Goal: Transaction & Acquisition: Purchase product/service

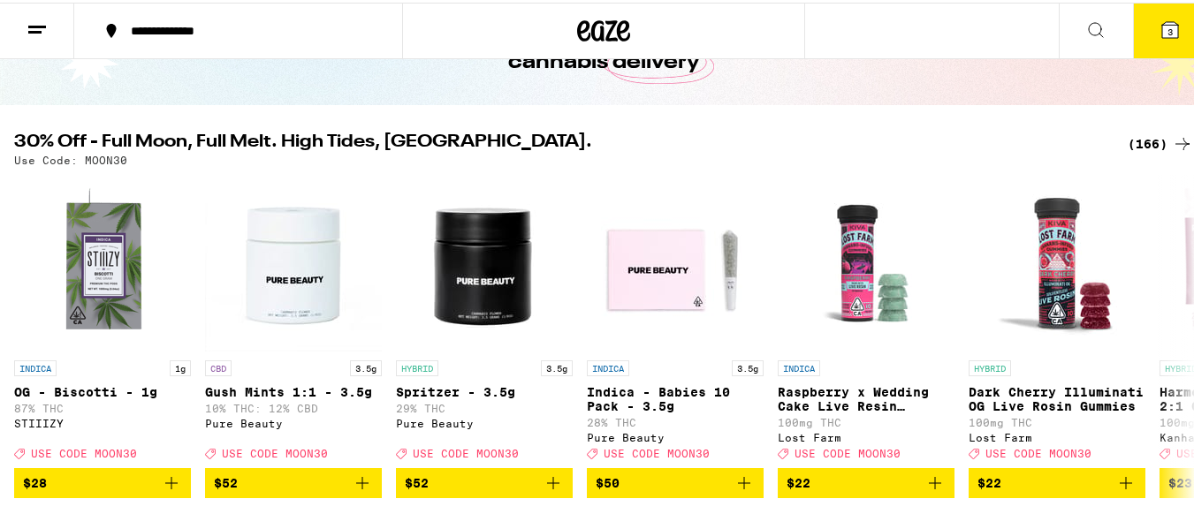
scroll to position [126, 0]
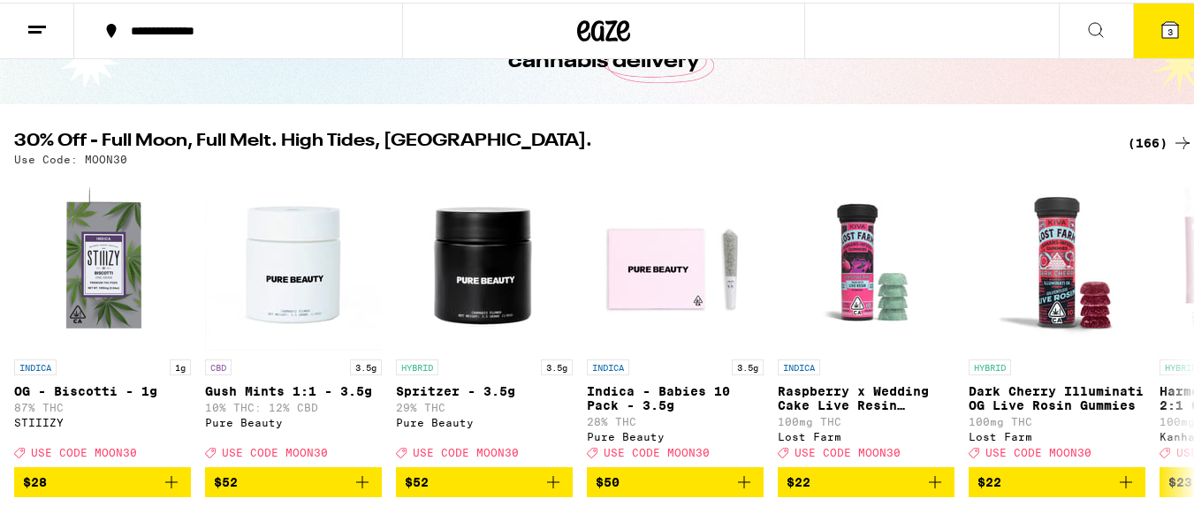
click at [1127, 139] on div "(166)" at bounding box center [1159, 140] width 65 height 21
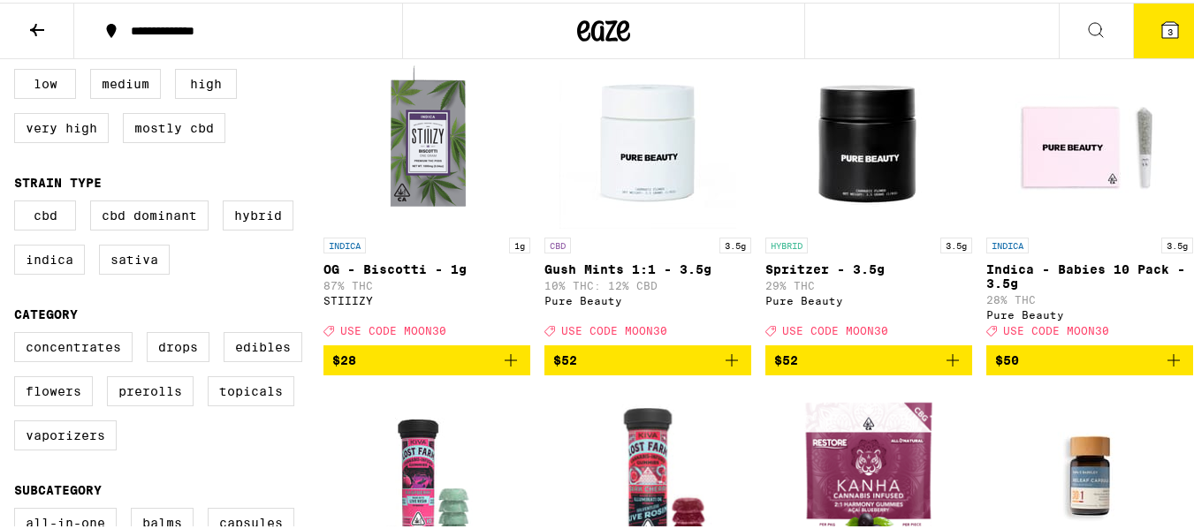
scroll to position [207, 0]
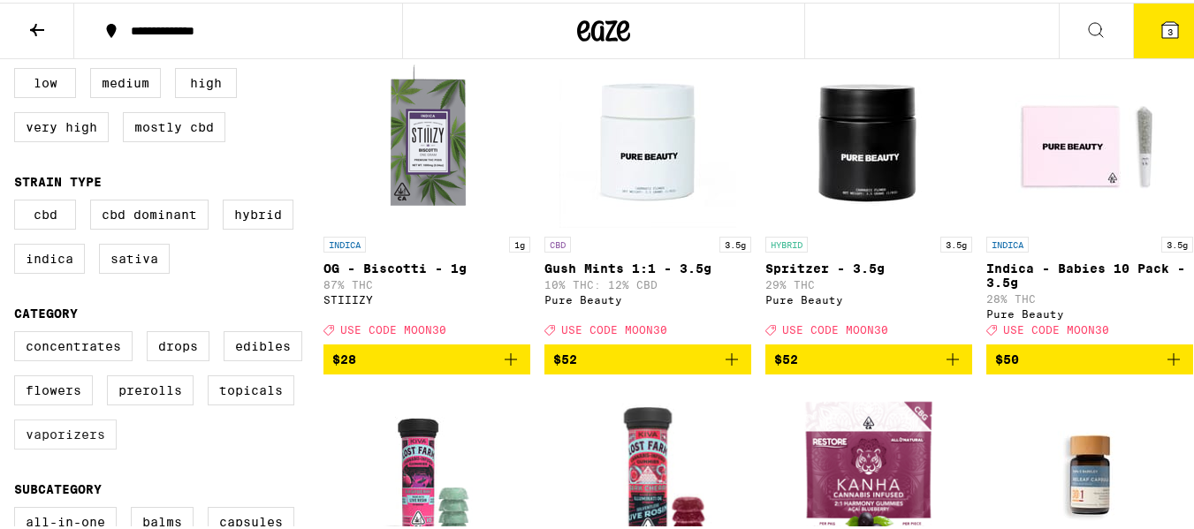
click at [55, 441] on label "Vaporizers" at bounding box center [65, 432] width 102 height 30
click at [19, 332] on input "Vaporizers" at bounding box center [18, 331] width 1 height 1
checkbox input "true"
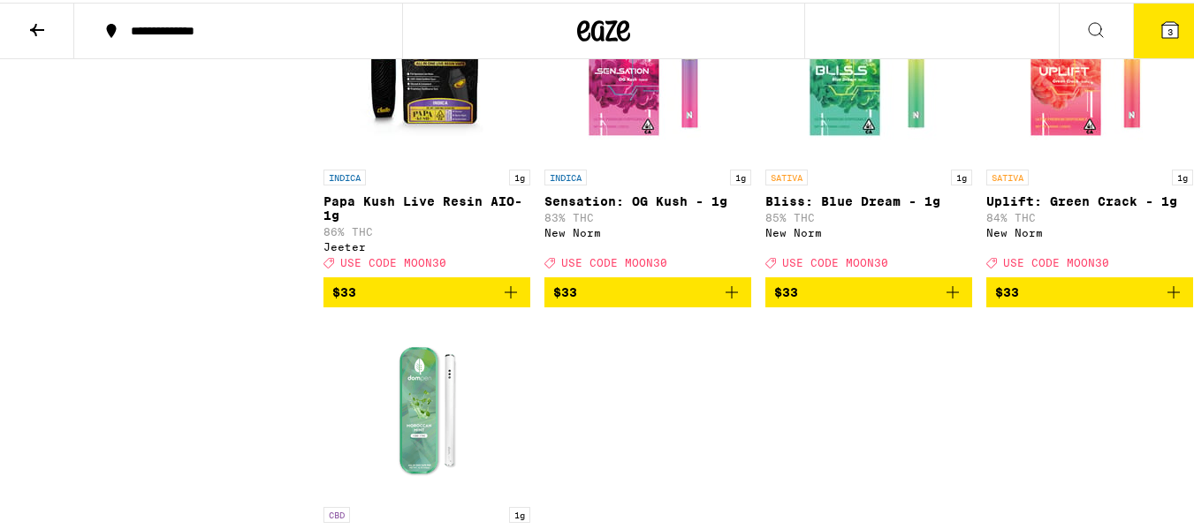
scroll to position [2581, 0]
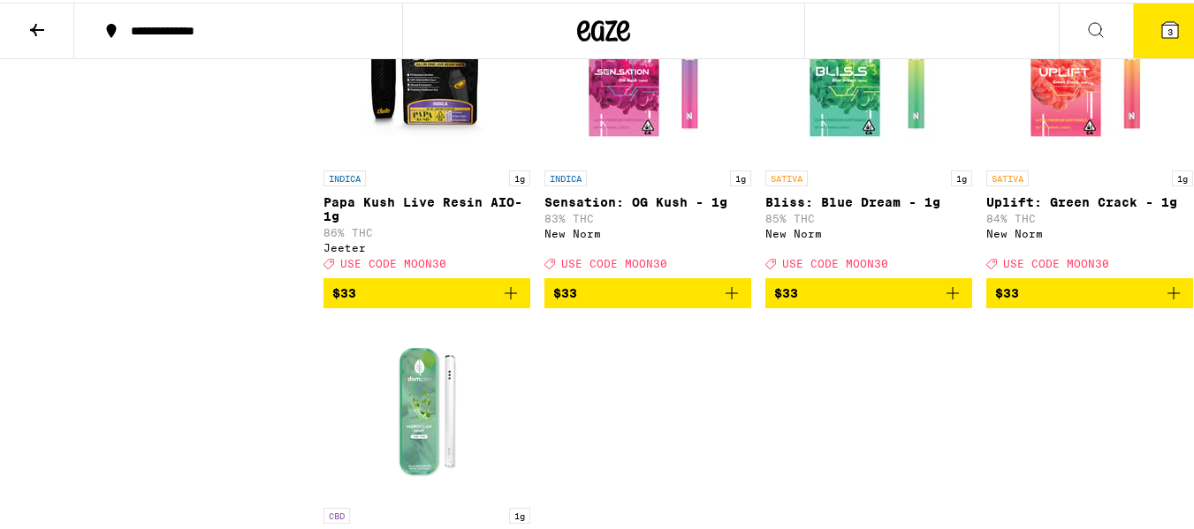
click at [729, 301] on icon "Add to bag" at bounding box center [731, 290] width 21 height 21
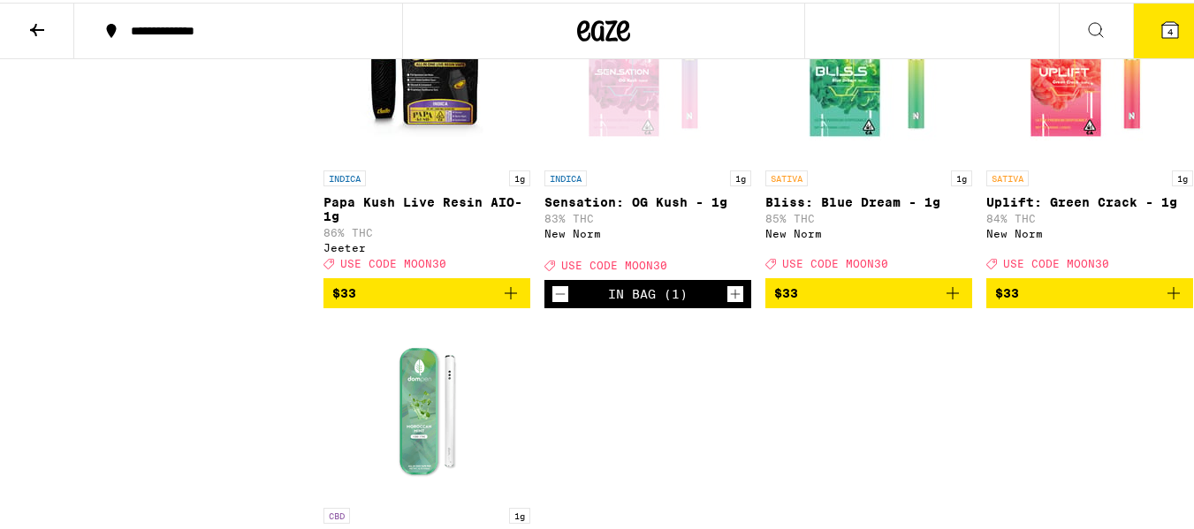
click at [1163, 301] on icon "Add to bag" at bounding box center [1173, 290] width 21 height 21
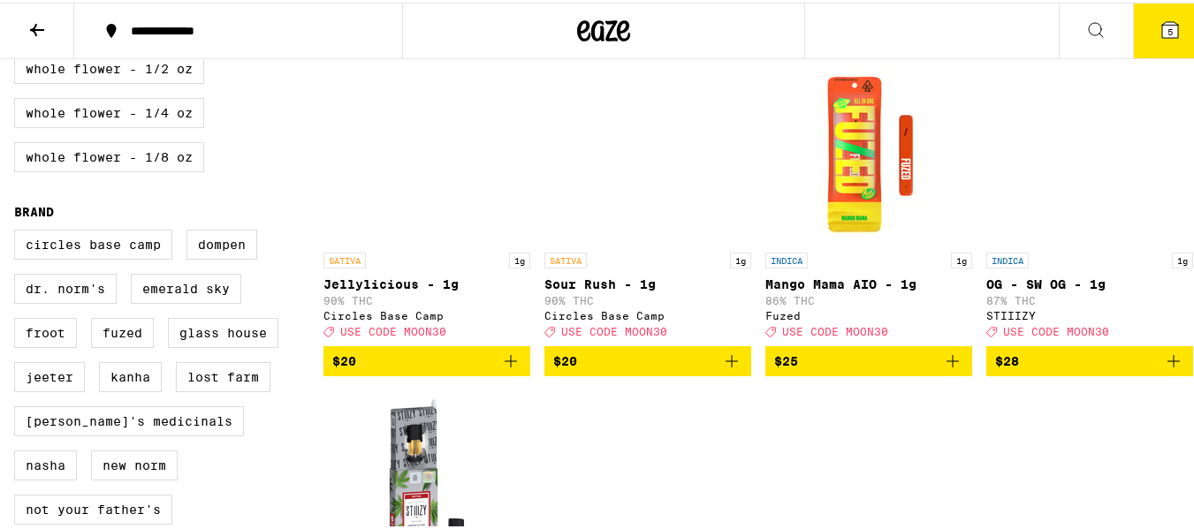
scroll to position [1188, 0]
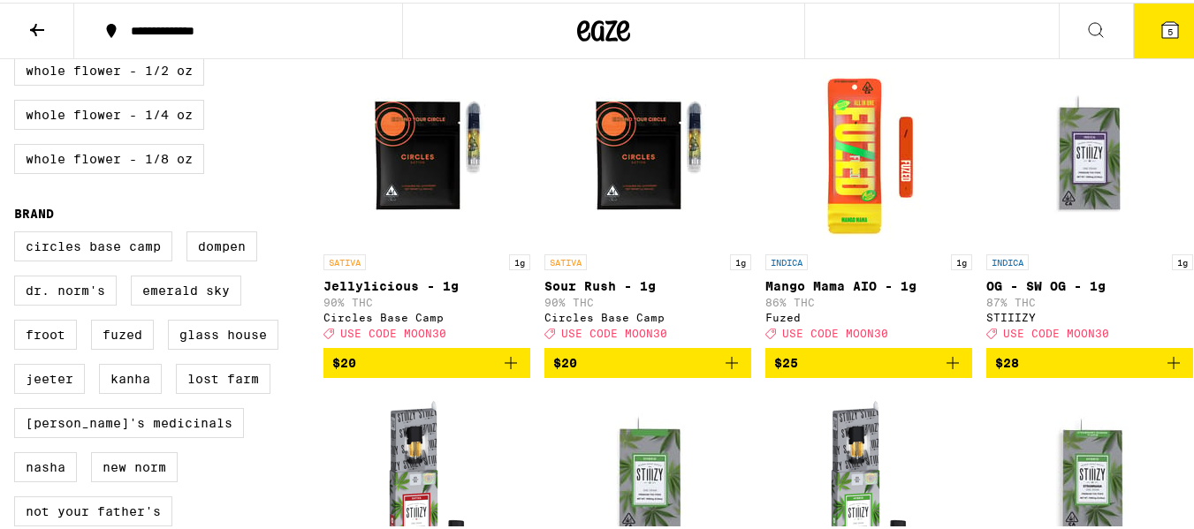
click at [945, 371] on icon "Add to bag" at bounding box center [952, 360] width 21 height 21
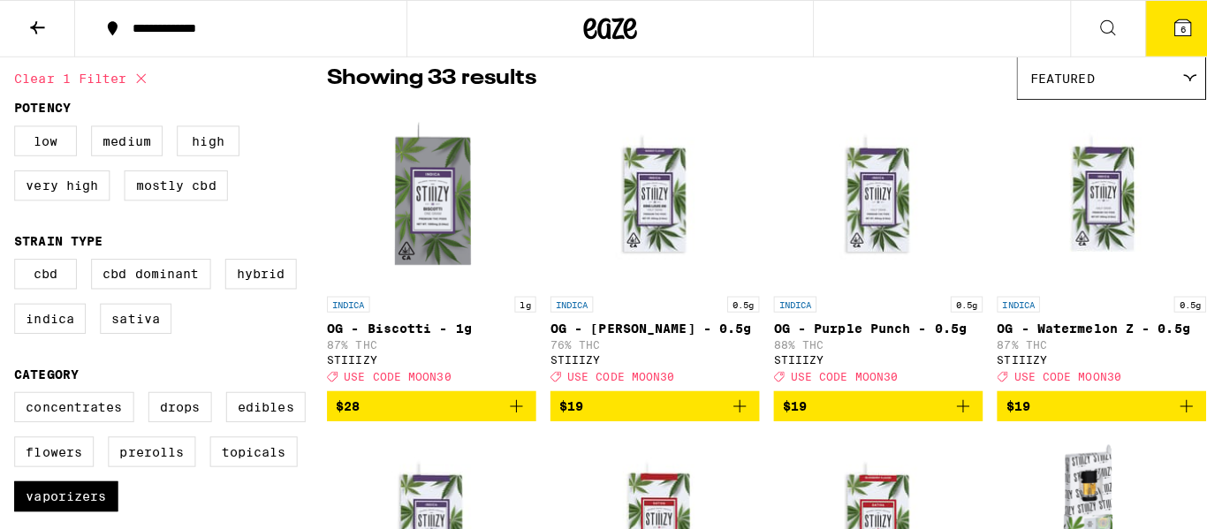
scroll to position [147, 0]
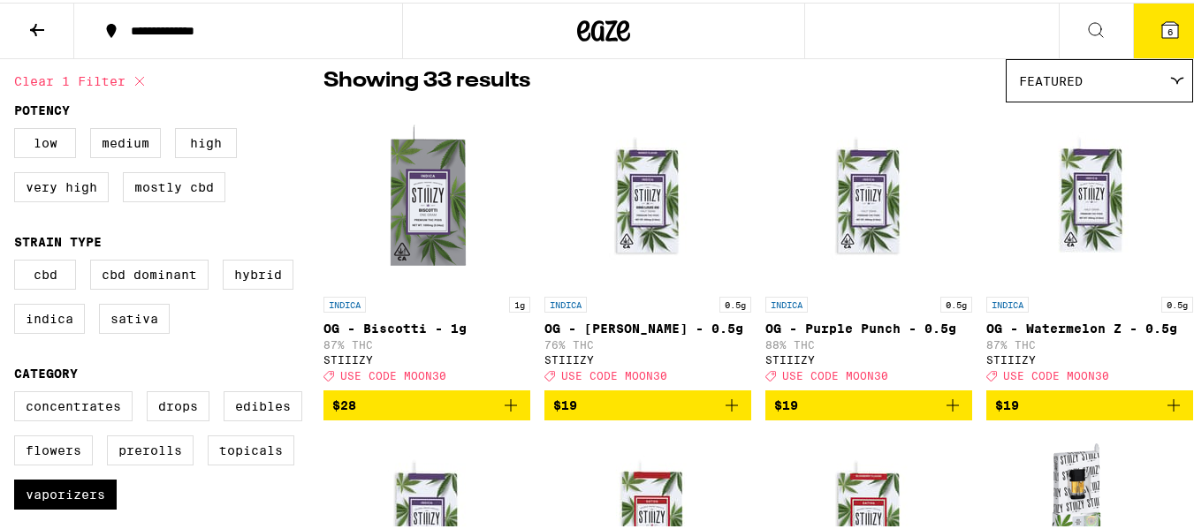
click at [1162, 21] on icon at bounding box center [1170, 27] width 16 height 16
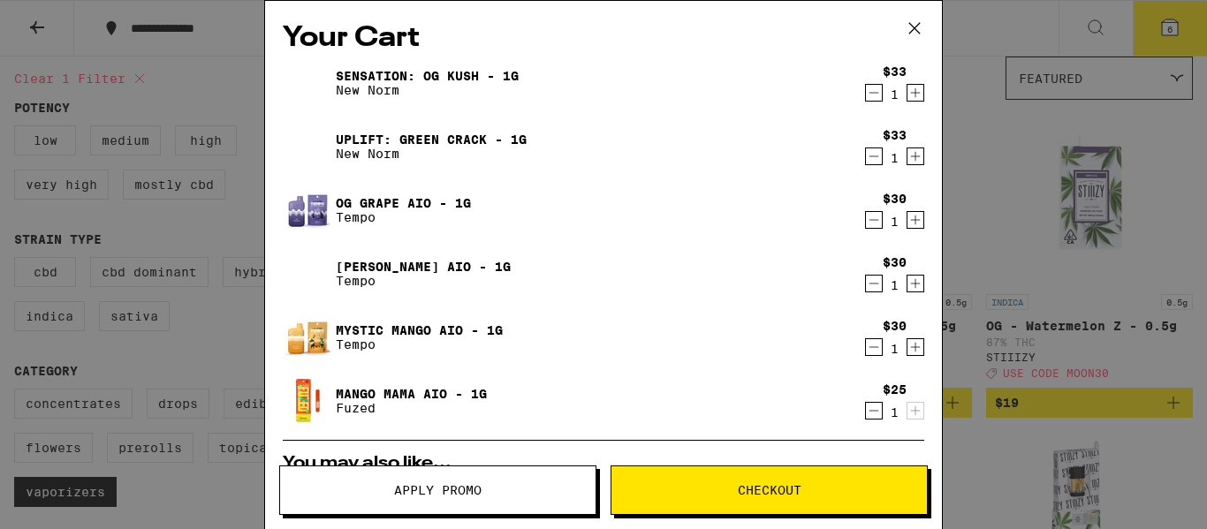
click at [866, 283] on icon "Decrement" at bounding box center [874, 283] width 16 height 21
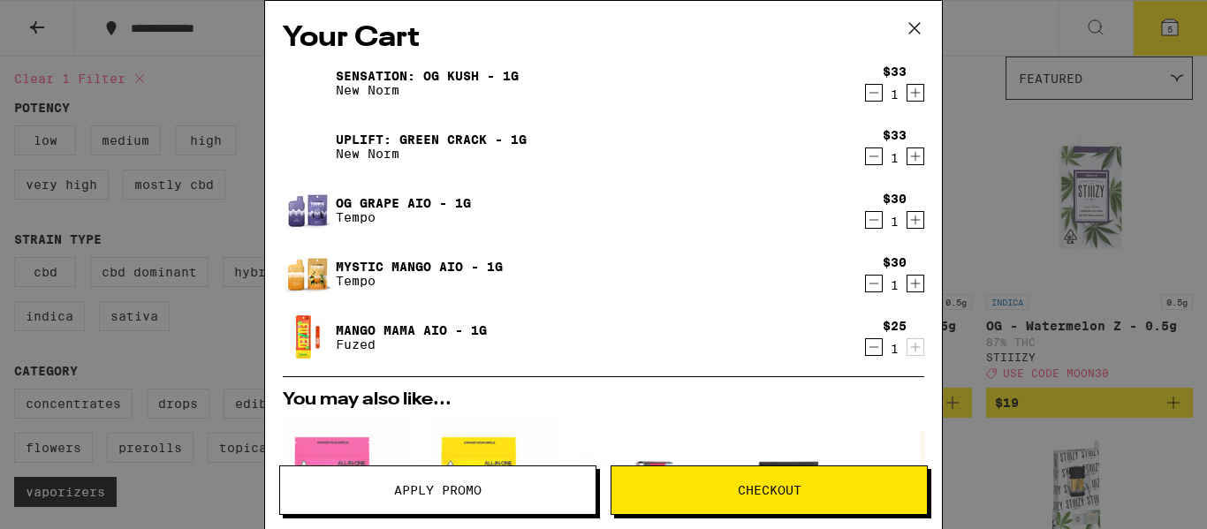
click at [866, 283] on icon "Decrement" at bounding box center [874, 283] width 16 height 21
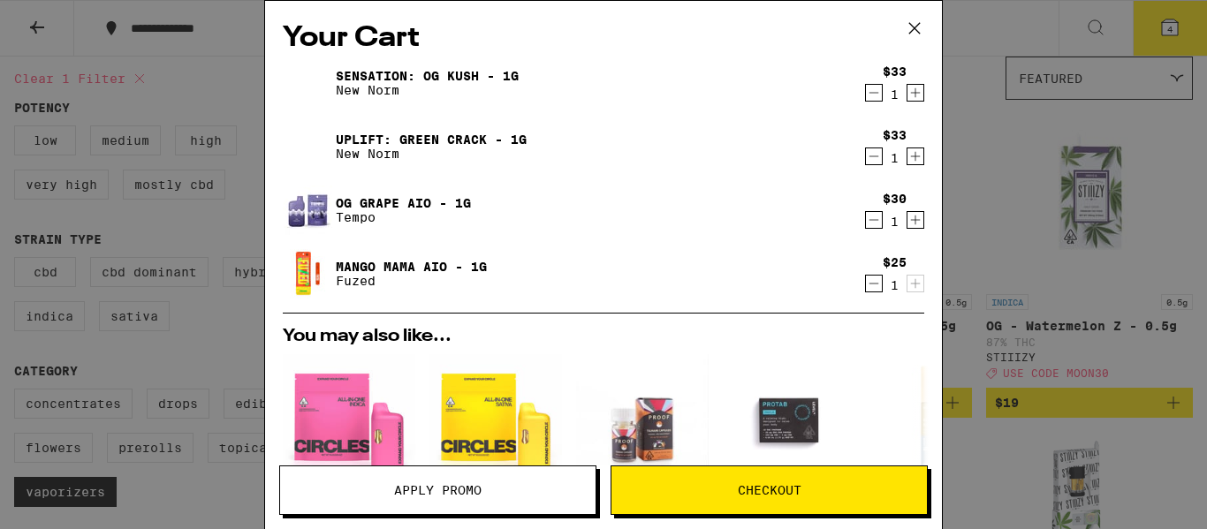
click at [869, 220] on icon "Decrement" at bounding box center [874, 220] width 10 height 0
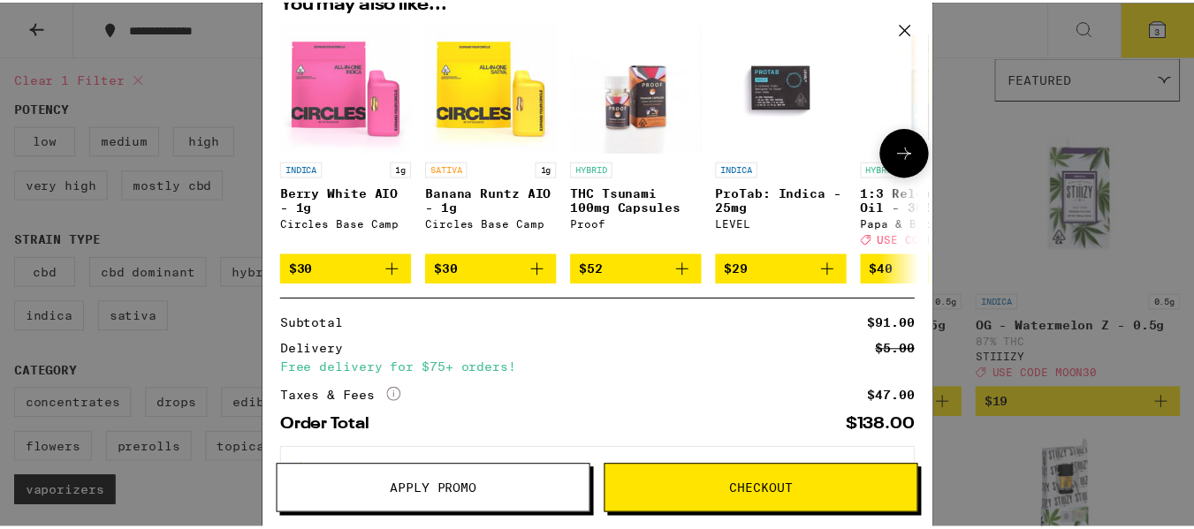
scroll to position [271, 0]
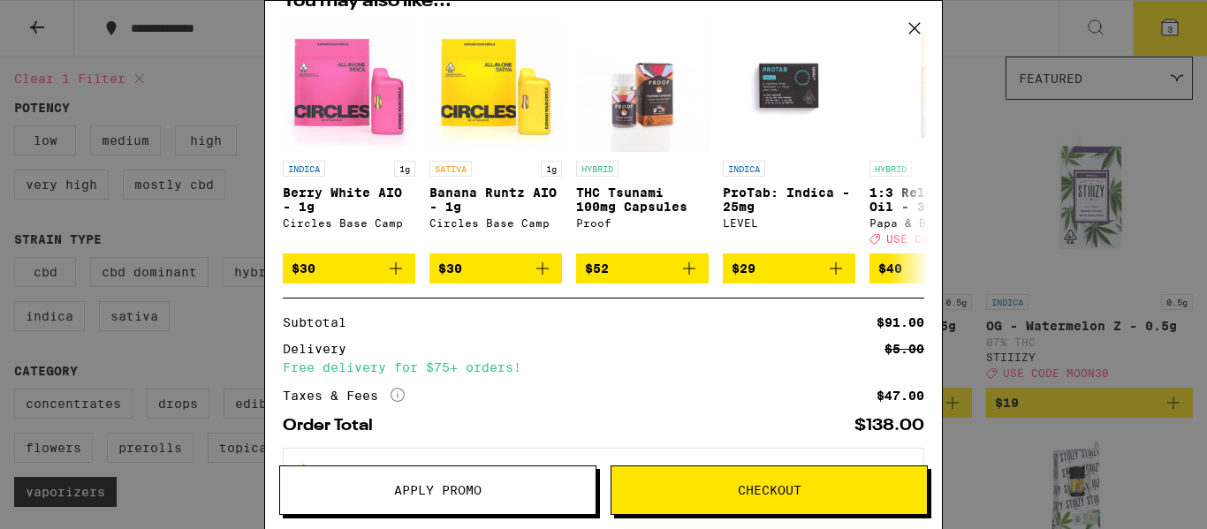
click at [913, 22] on icon at bounding box center [914, 28] width 27 height 27
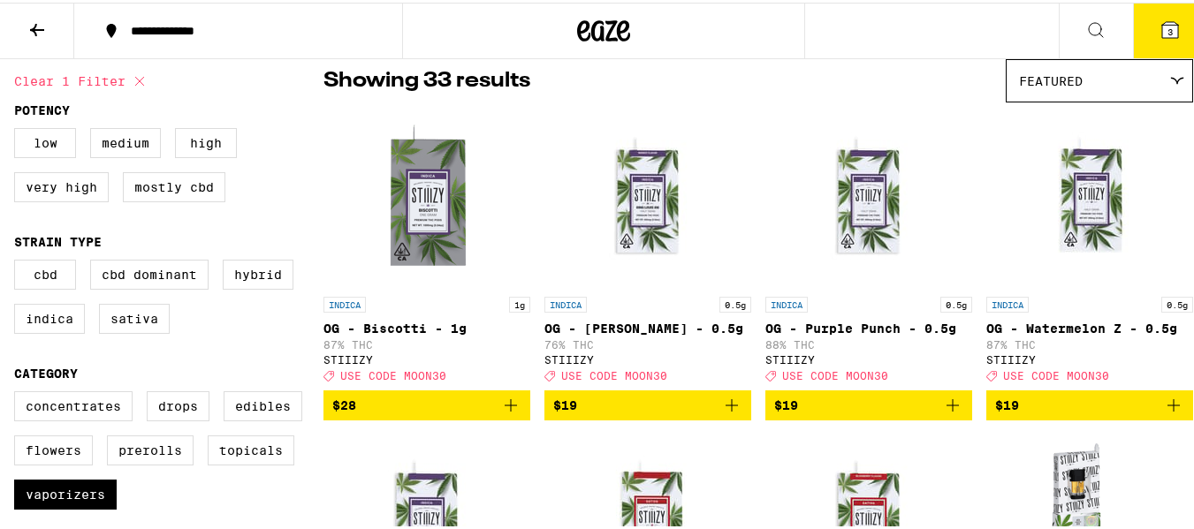
click at [1141, 16] on button "3" at bounding box center [1170, 28] width 74 height 55
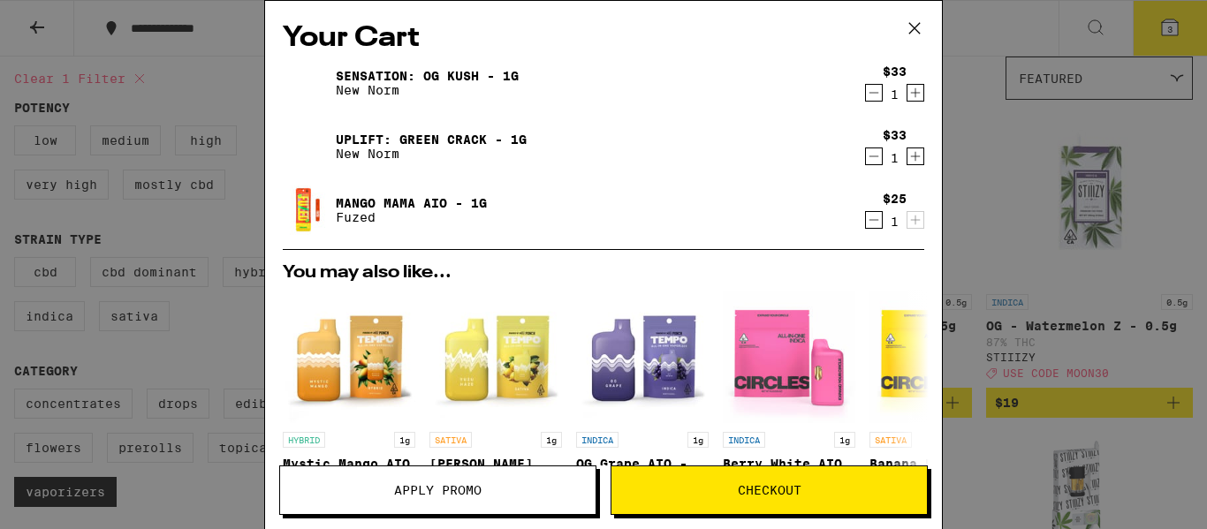
click at [444, 500] on button "Apply Promo" at bounding box center [437, 490] width 317 height 49
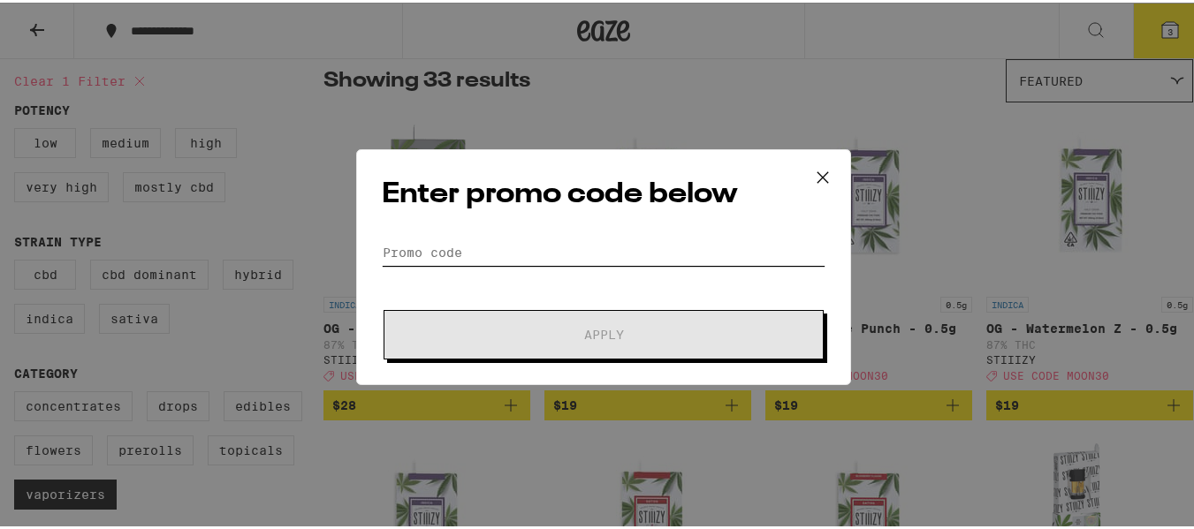
click at [541, 243] on input "Promo Code" at bounding box center [604, 250] width 444 height 27
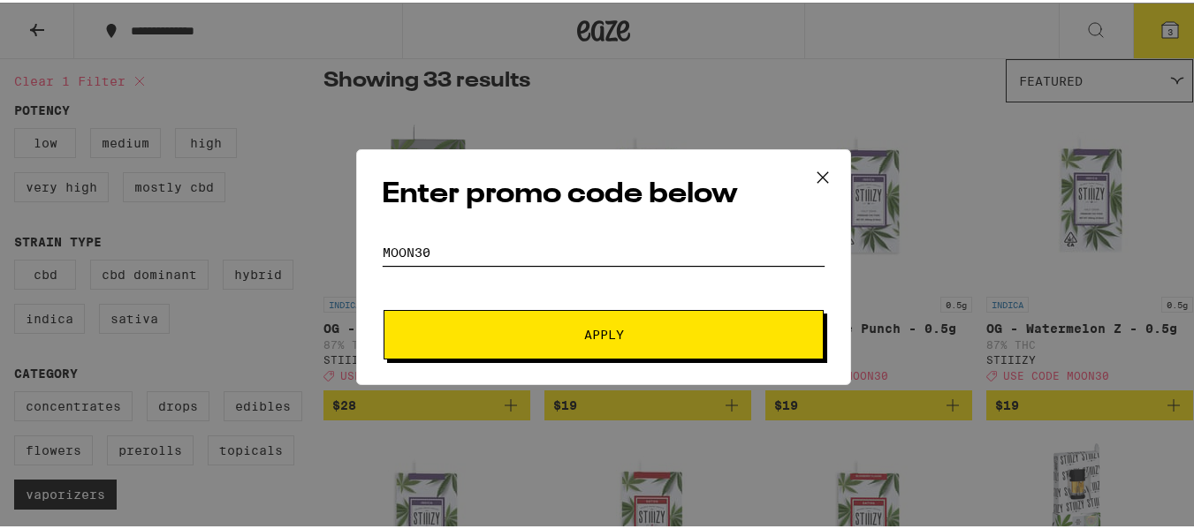
type input "moon30"
click at [606, 326] on span "Apply" at bounding box center [604, 332] width 40 height 12
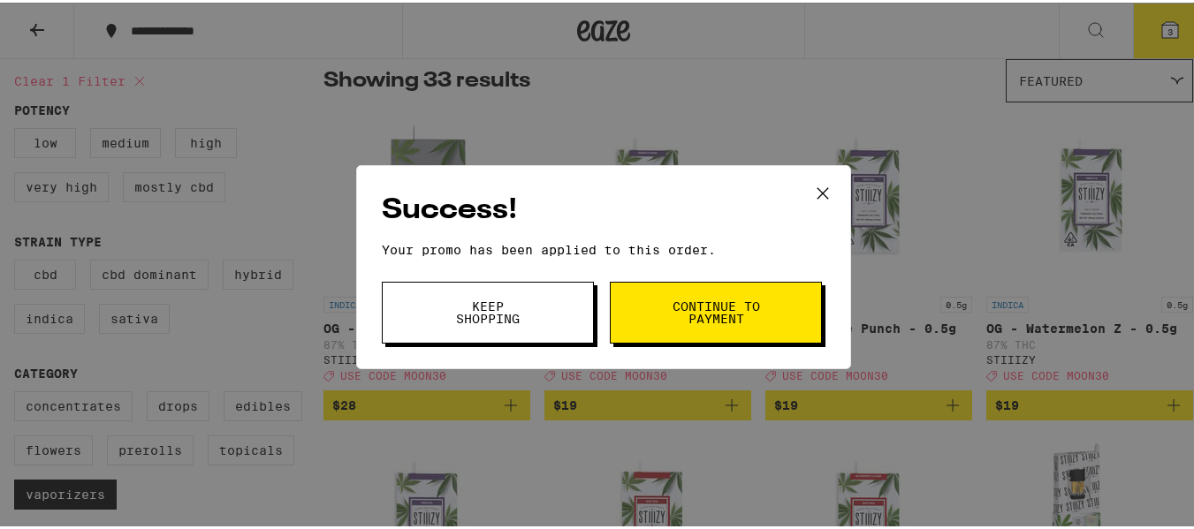
click at [635, 314] on button "Continue to payment" at bounding box center [716, 310] width 212 height 62
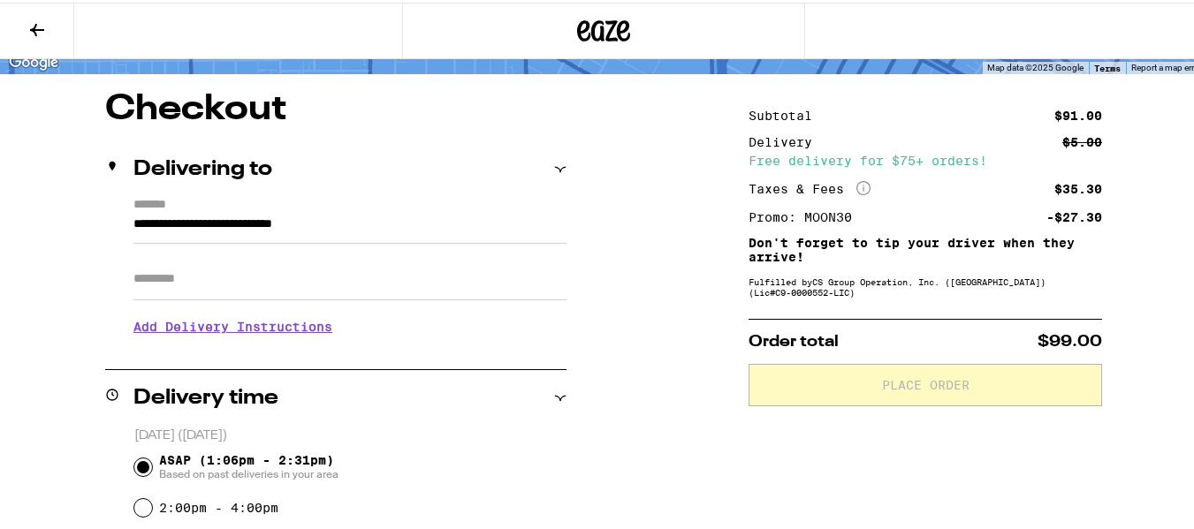
scroll to position [146, 0]
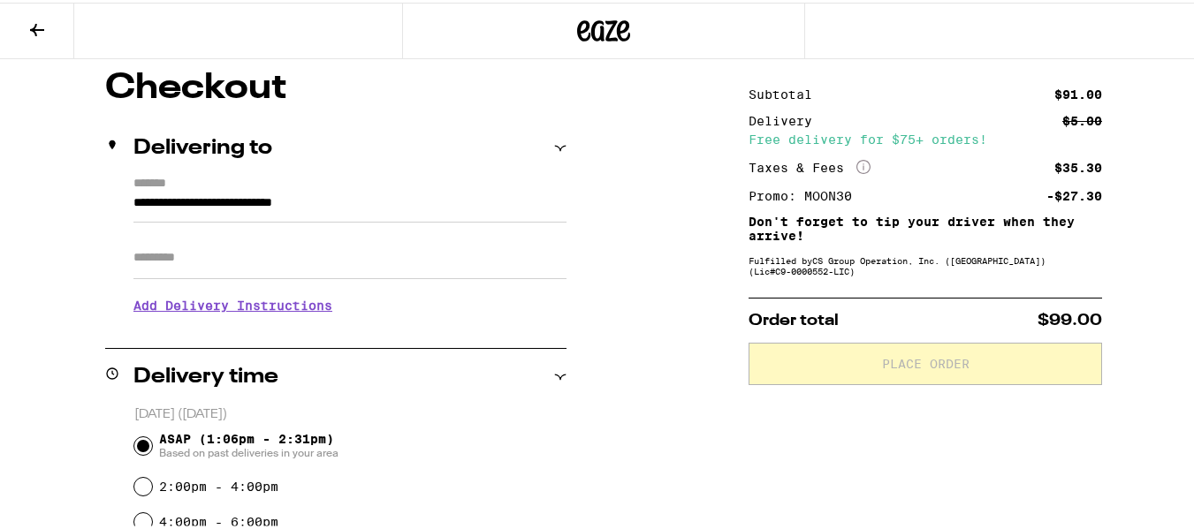
click at [398, 261] on input "Apt/Suite" at bounding box center [349, 255] width 433 height 42
type input "********"
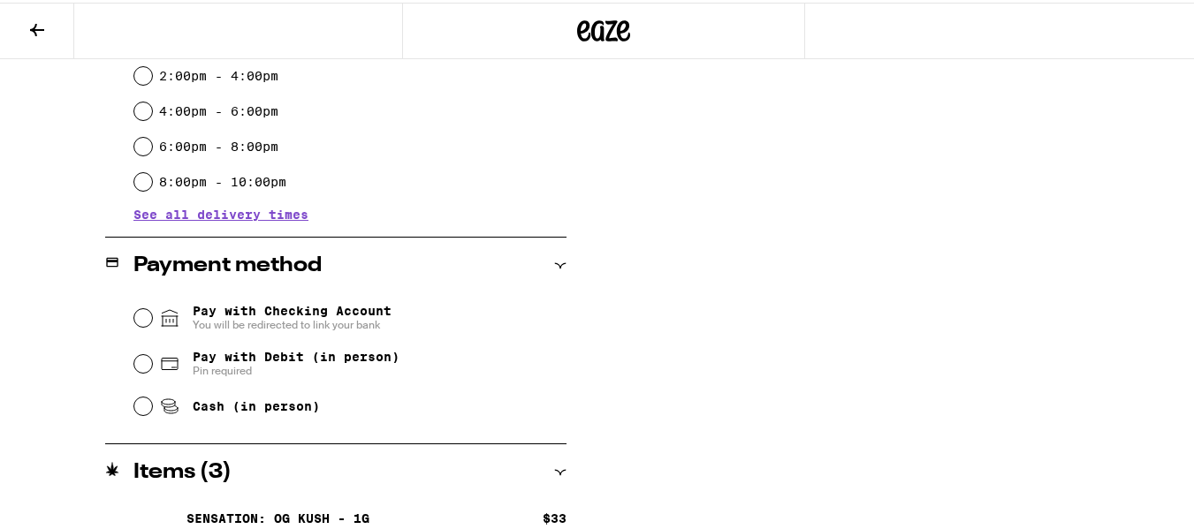
scroll to position [580, 0]
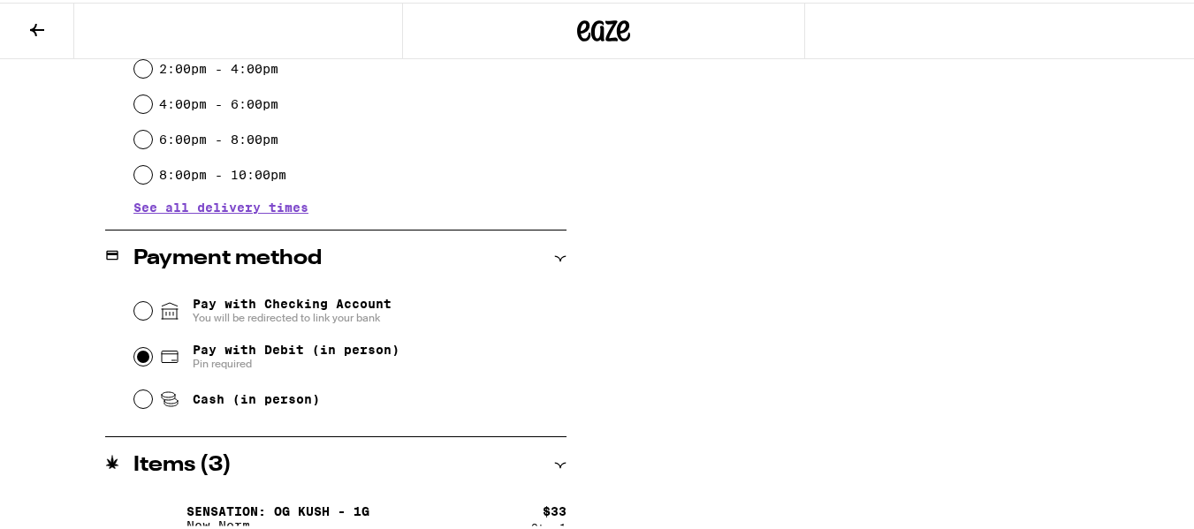
click at [140, 359] on input "Pay with Debit (in person) Pin required" at bounding box center [143, 354] width 18 height 18
radio input "true"
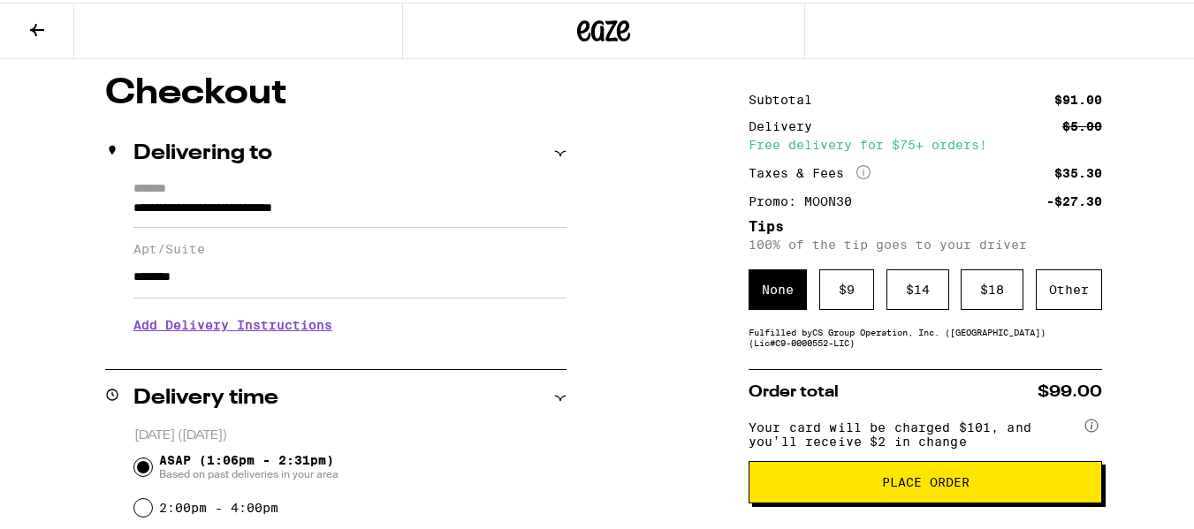
scroll to position [140, 0]
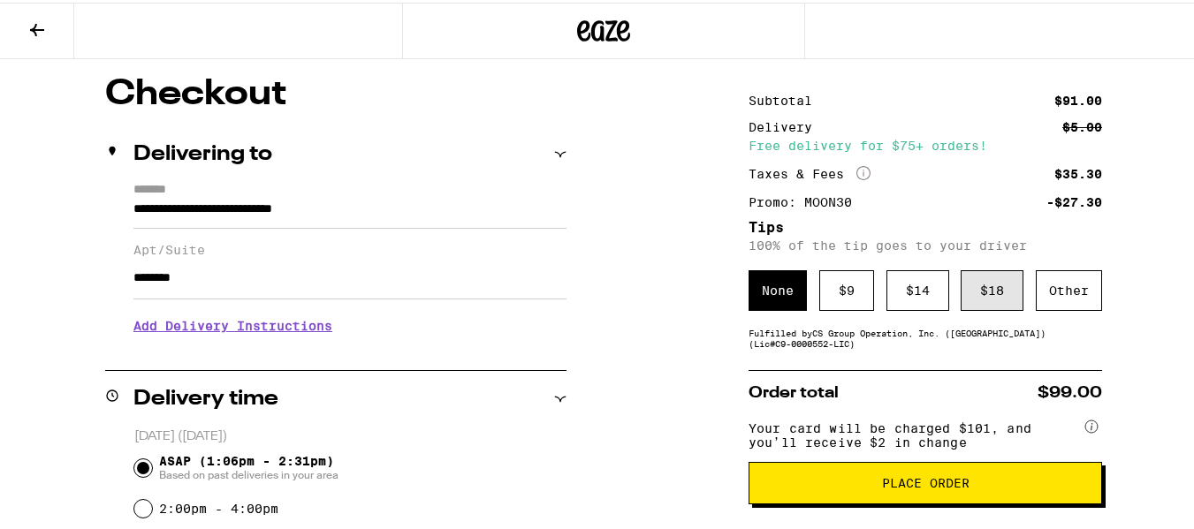
click at [978, 298] on div "$ 18" at bounding box center [991, 288] width 63 height 41
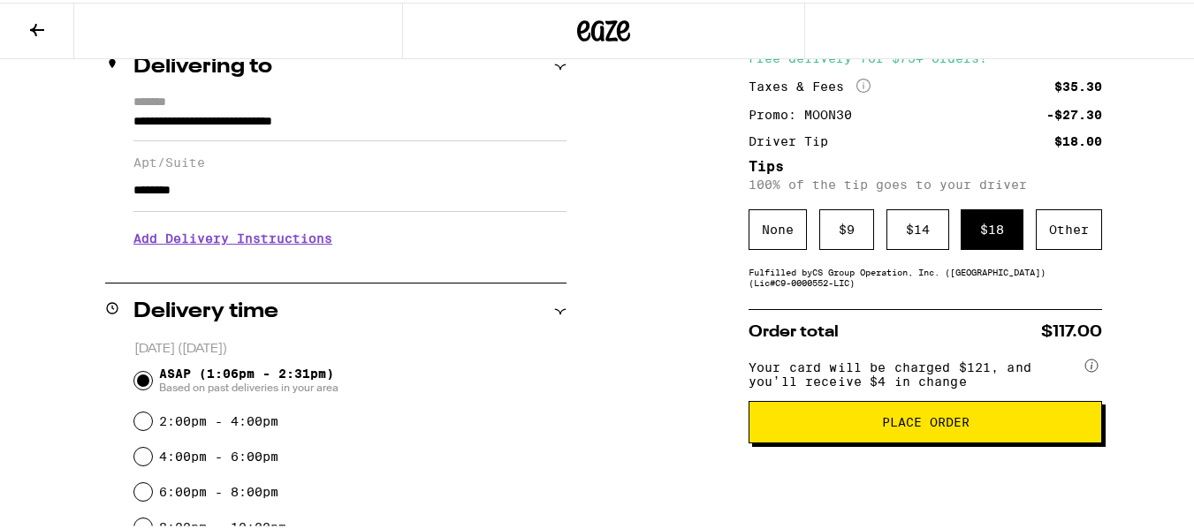
scroll to position [228, 0]
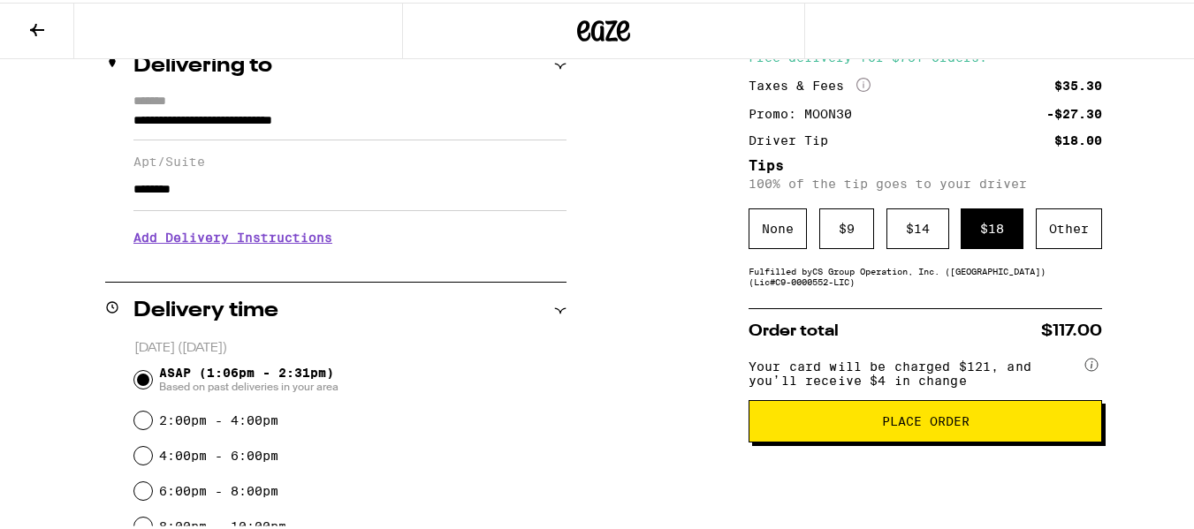
click at [791, 425] on span "Place Order" at bounding box center [924, 419] width 323 height 12
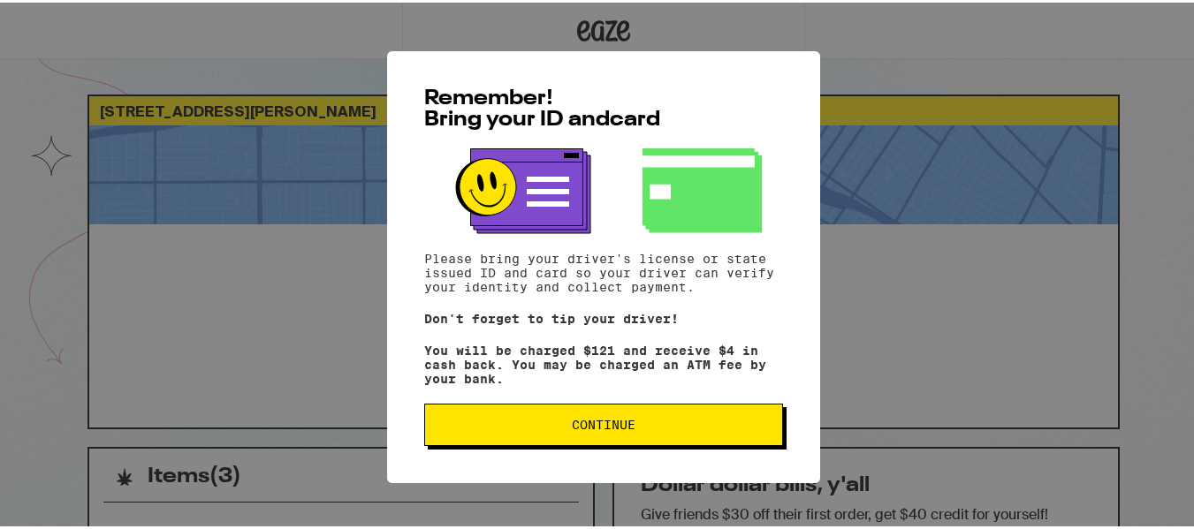
click at [631, 440] on button "Continue" at bounding box center [603, 422] width 359 height 42
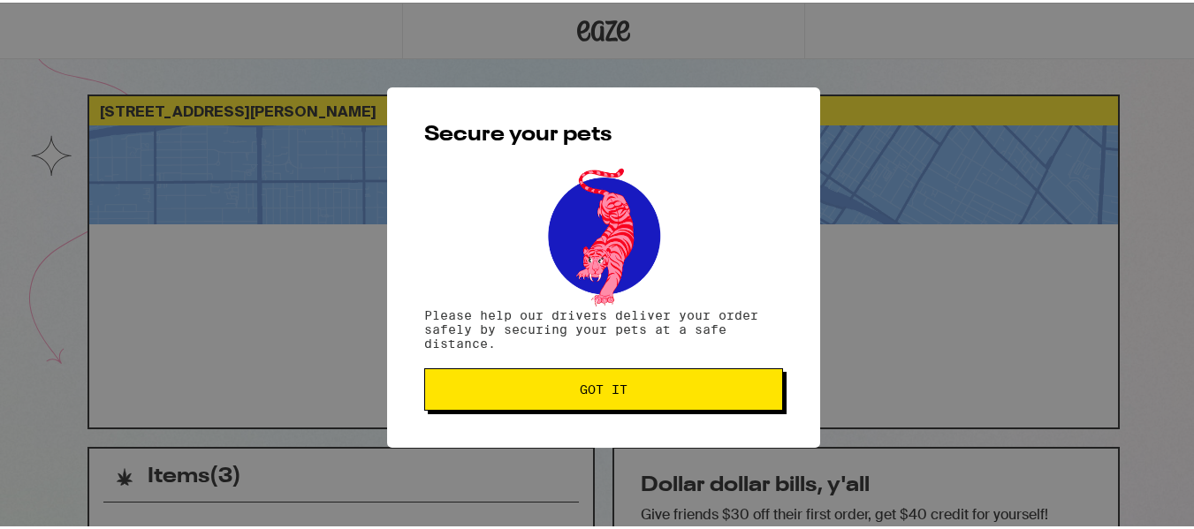
click at [649, 387] on span "Got it" at bounding box center [603, 387] width 329 height 12
